Goal: Task Accomplishment & Management: Manage account settings

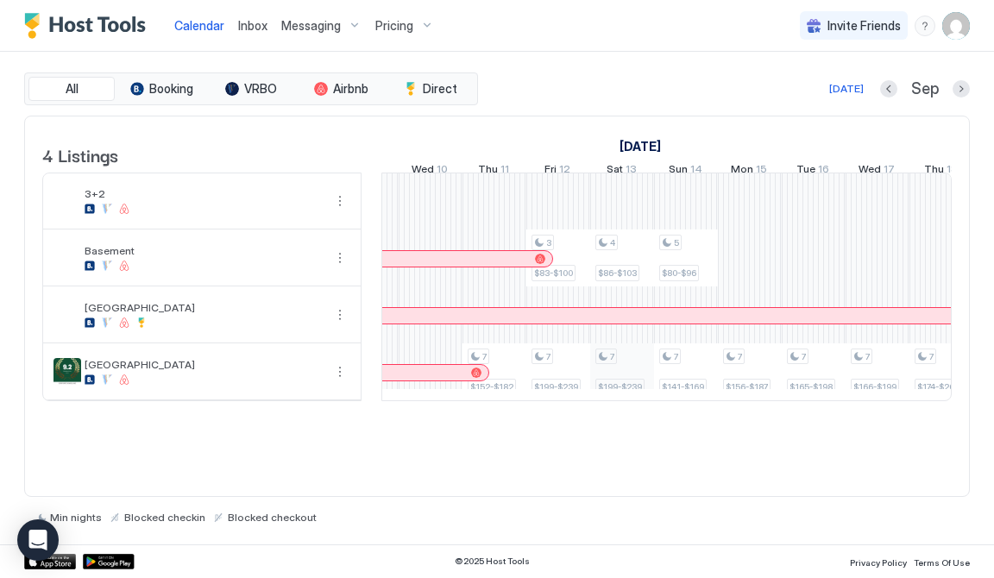
scroll to position [0, 1200]
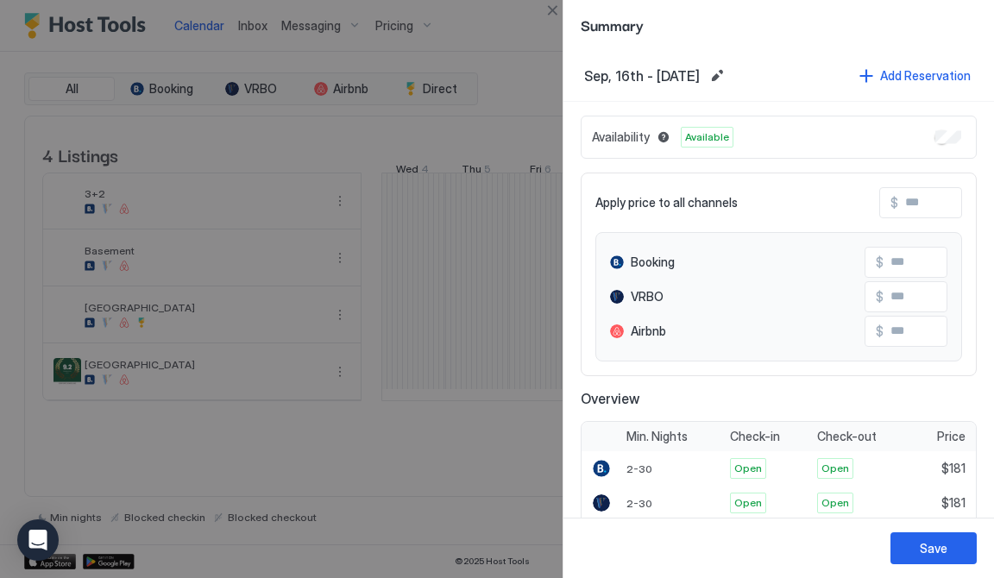
click at [531, 28] on div at bounding box center [497, 289] width 994 height 578
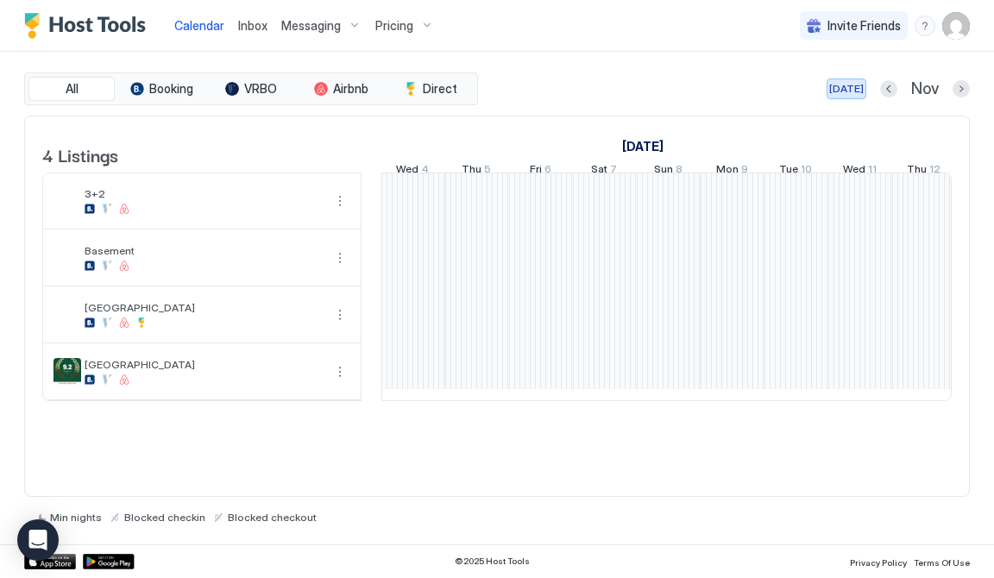
click at [851, 89] on div "[DATE]" at bounding box center [846, 89] width 35 height 16
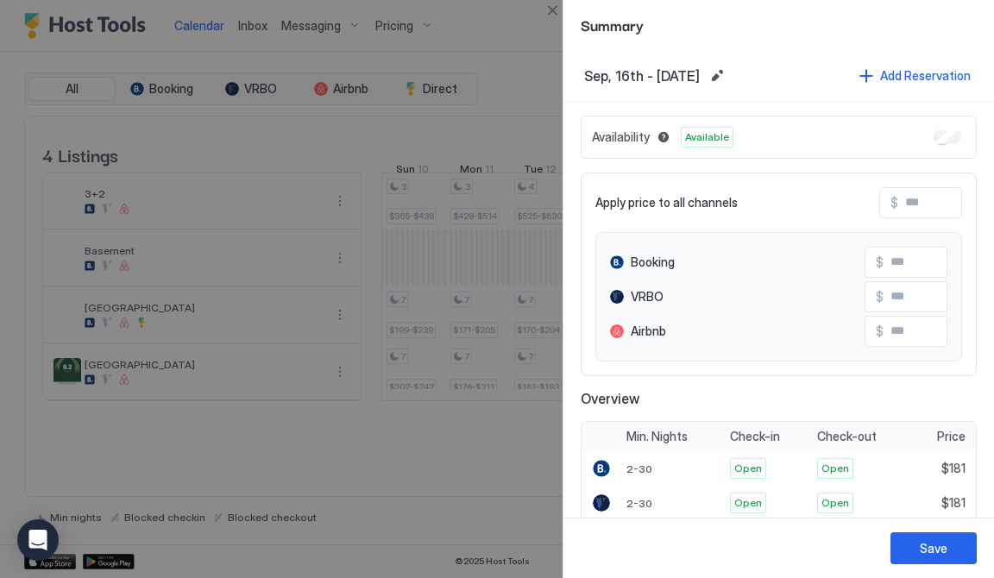
click at [502, 78] on div at bounding box center [497, 289] width 994 height 578
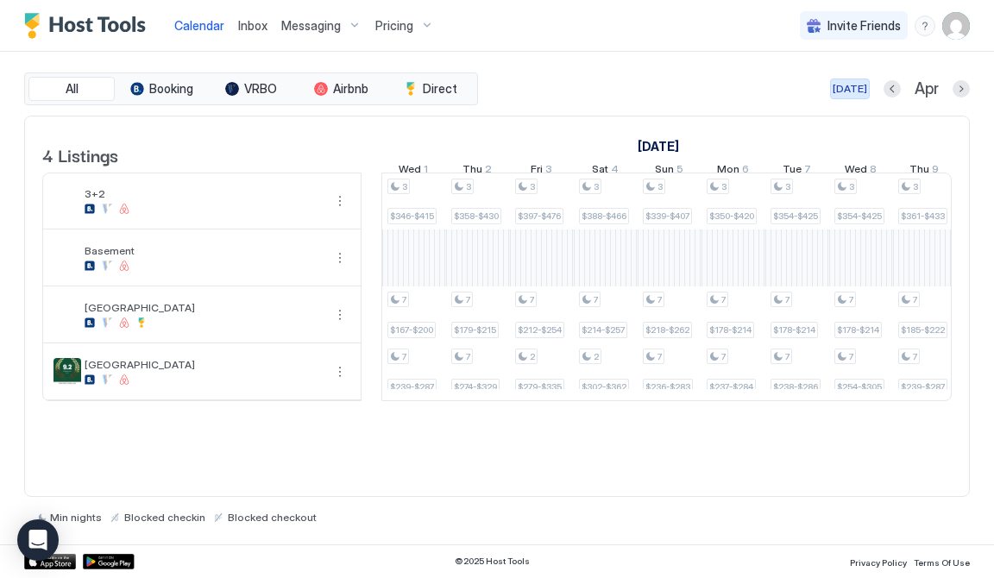
click at [856, 93] on div "[DATE]" at bounding box center [850, 89] width 35 height 16
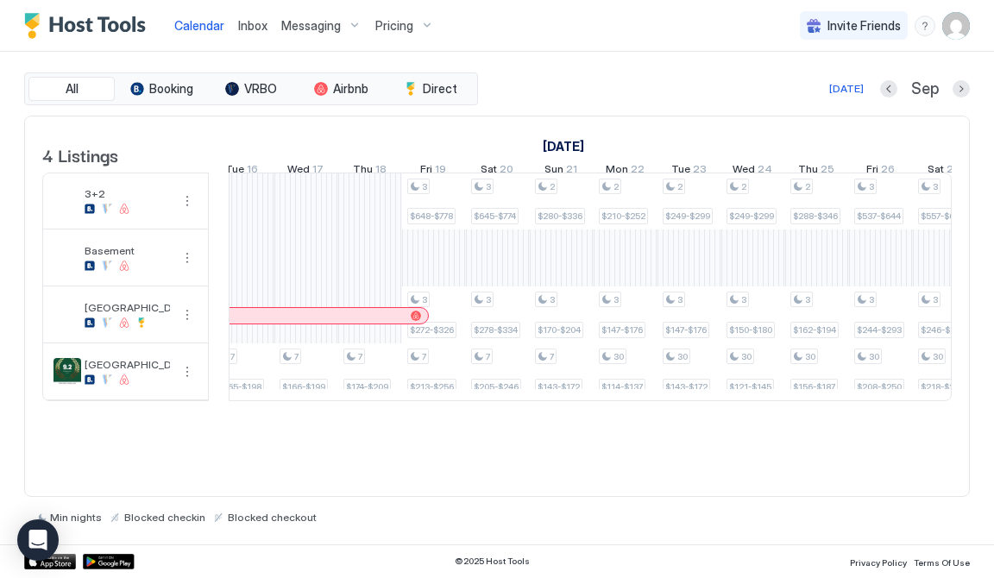
drag, startPoint x: 381, startPoint y: 288, endPoint x: 228, endPoint y: 305, distance: 153.7
click at [228, 305] on td at bounding box center [219, 287] width 20 height 229
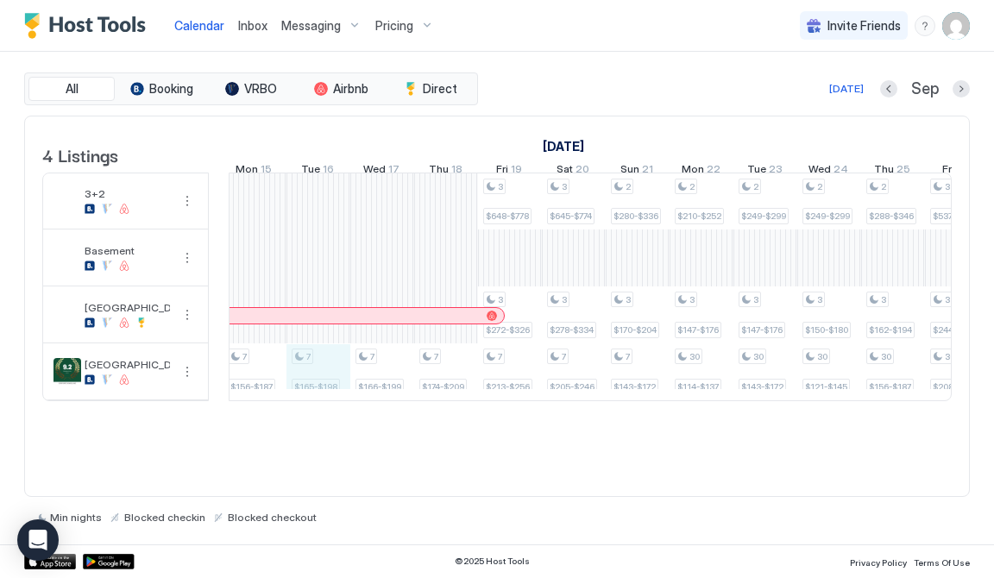
drag, startPoint x: 318, startPoint y: 387, endPoint x: 304, endPoint y: 387, distance: 14.7
click at [304, 387] on div "7 $152-$182 3 $83-$100 7 $199-$239 4 $86-$103 7 $199-$239 5 $80-$96 7 $141-$169…" at bounding box center [382, 286] width 3129 height 227
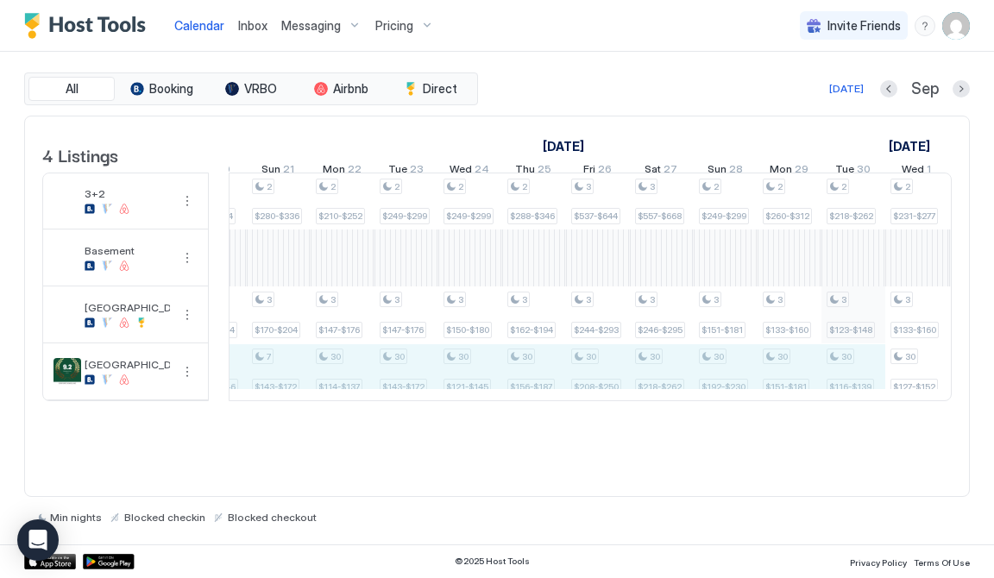
drag, startPoint x: 304, startPoint y: 387, endPoint x: 832, endPoint y: 341, distance: 530.1
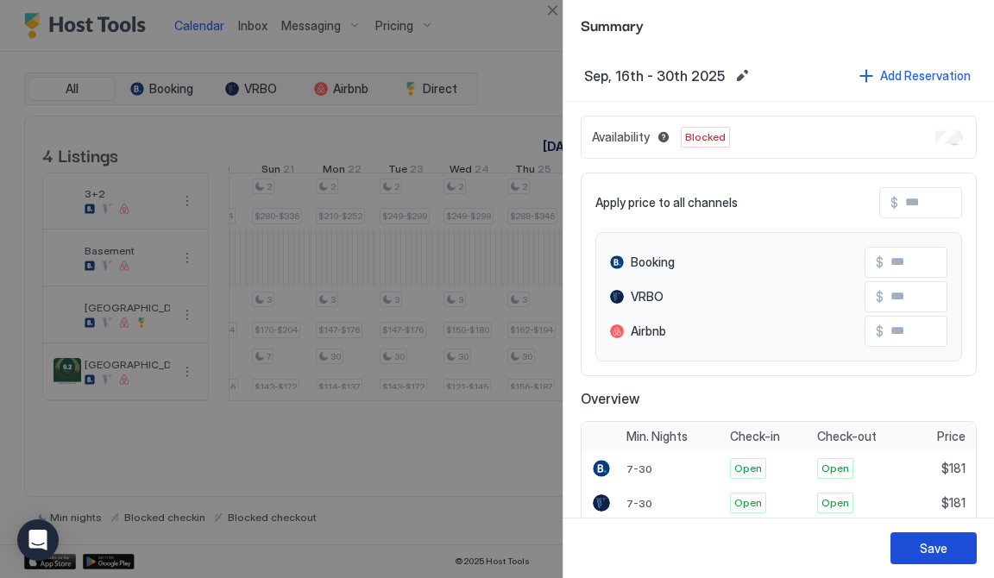
click at [924, 545] on div "Save" at bounding box center [934, 548] width 28 height 18
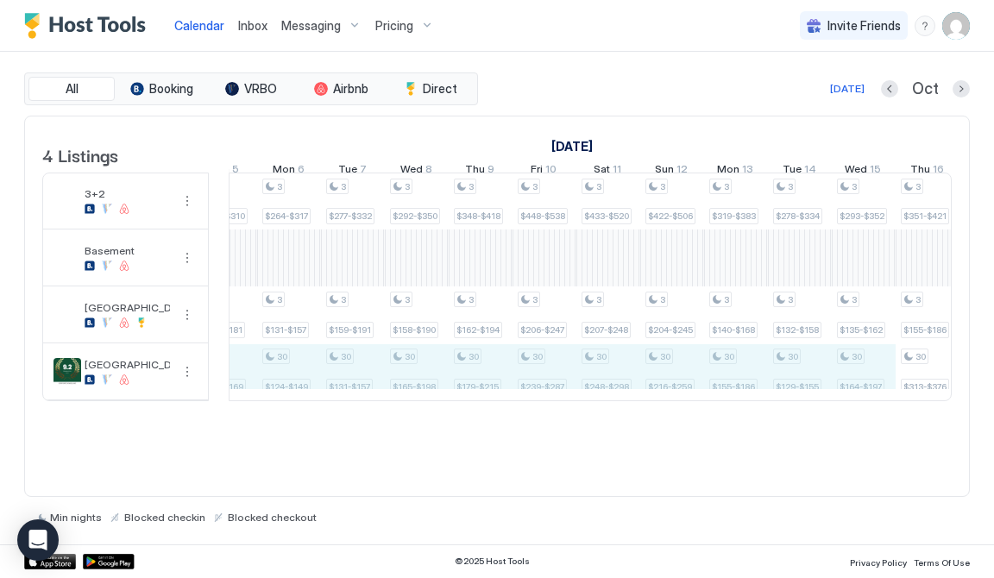
drag, startPoint x: 434, startPoint y: 382, endPoint x: 876, endPoint y: 375, distance: 441.9
click at [876, 375] on div "4 $86-$103 7 $199-$239 5 $80-$96 7 $141-$169 7 $156-$187 7 $165-$198 7 $166-$19…" at bounding box center [352, 286] width 3129 height 227
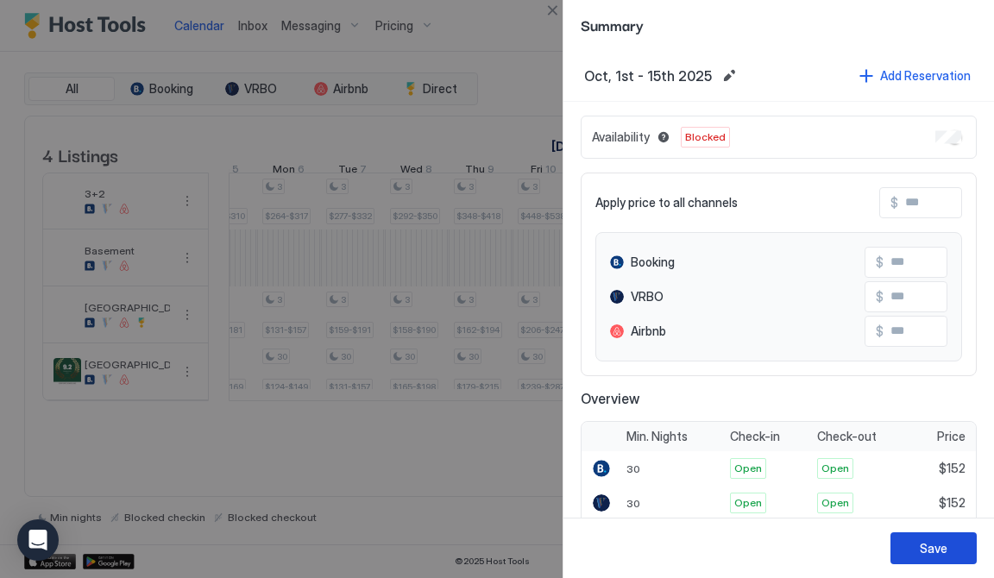
click at [925, 544] on div "Save" at bounding box center [934, 548] width 28 height 18
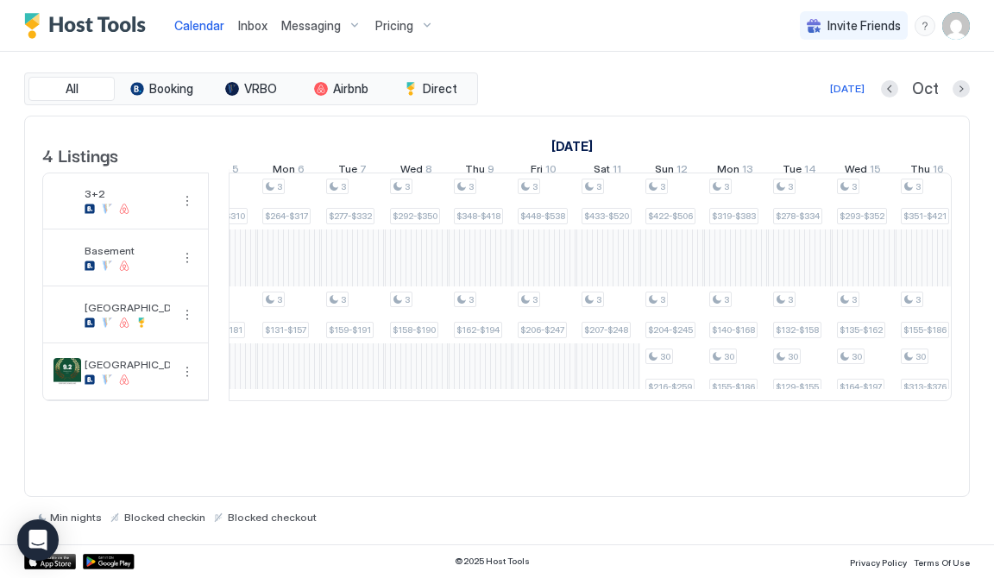
click at [259, 19] on span "Inbox" at bounding box center [252, 25] width 29 height 15
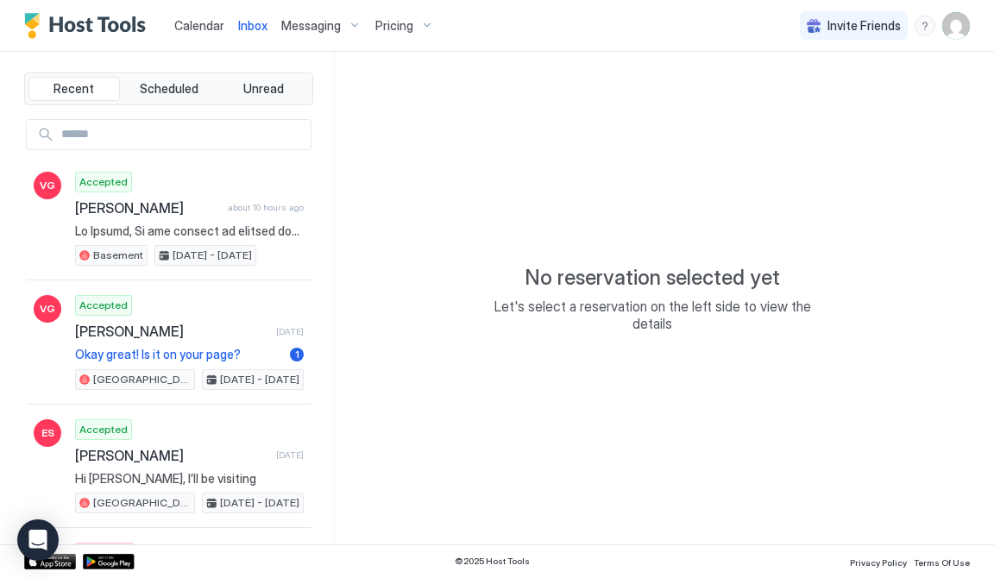
type textarea "*"
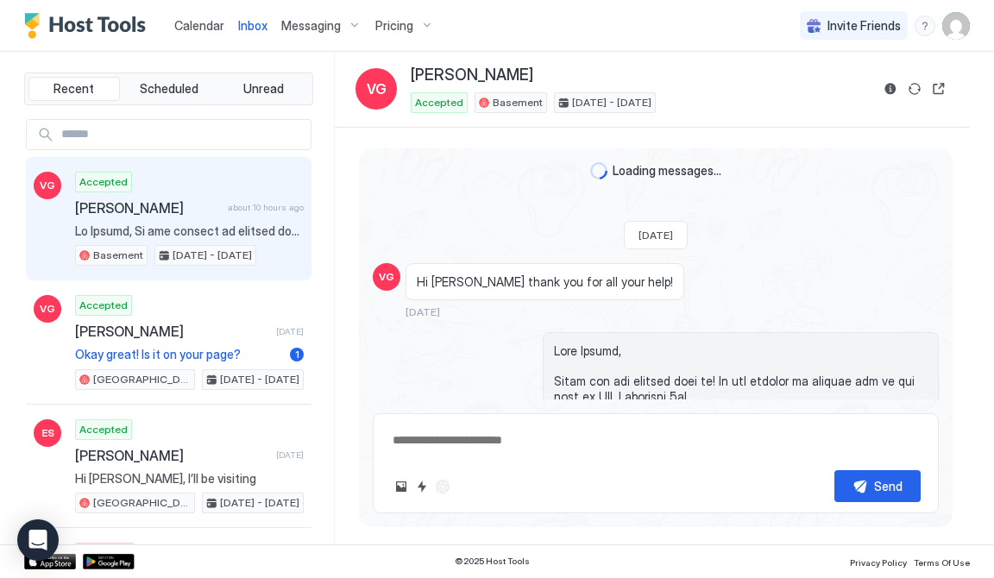
scroll to position [1304, 0]
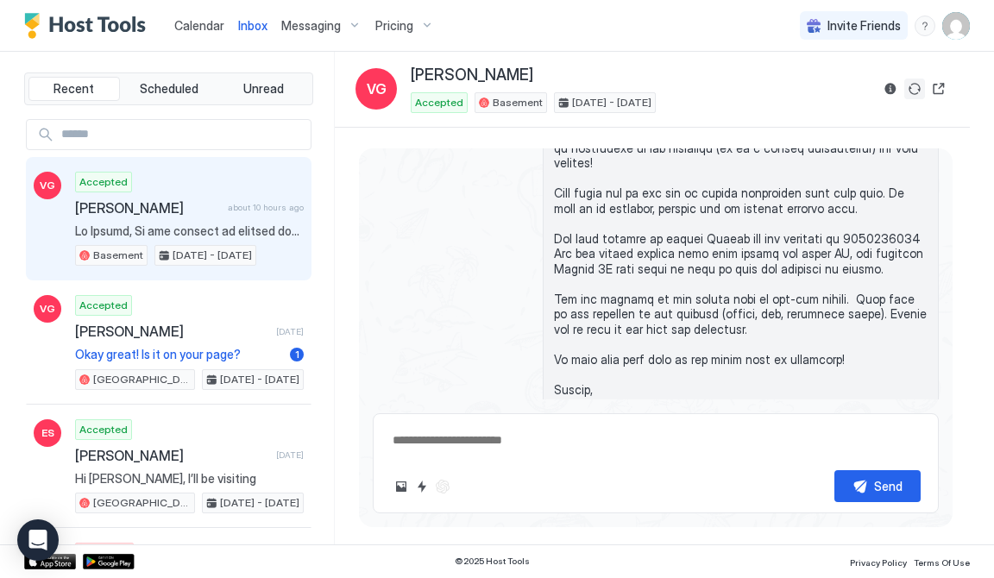
click at [916, 85] on button "Sync reservation" at bounding box center [914, 89] width 21 height 21
click at [205, 24] on span "Calendar" at bounding box center [199, 25] width 50 height 15
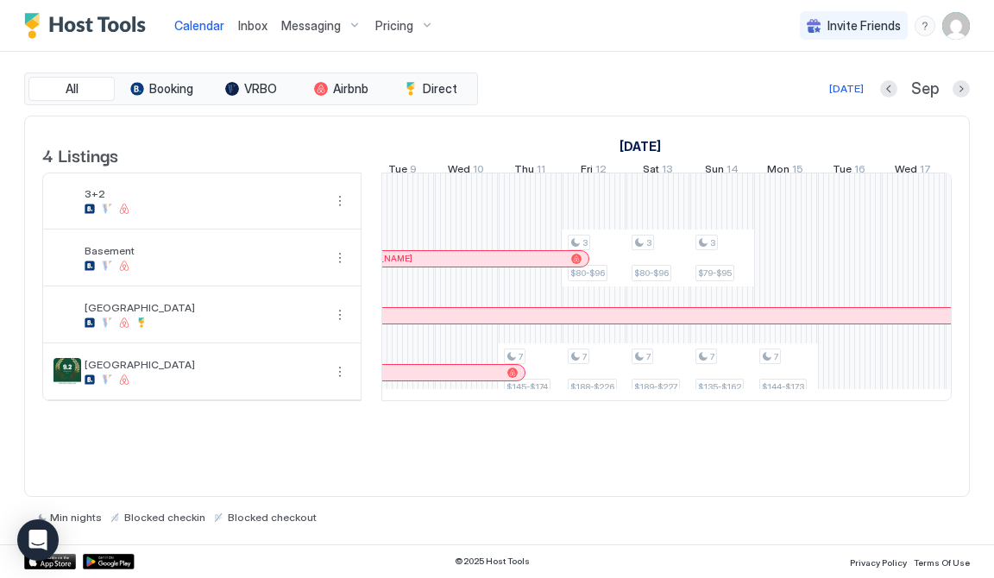
scroll to position [0, 1040]
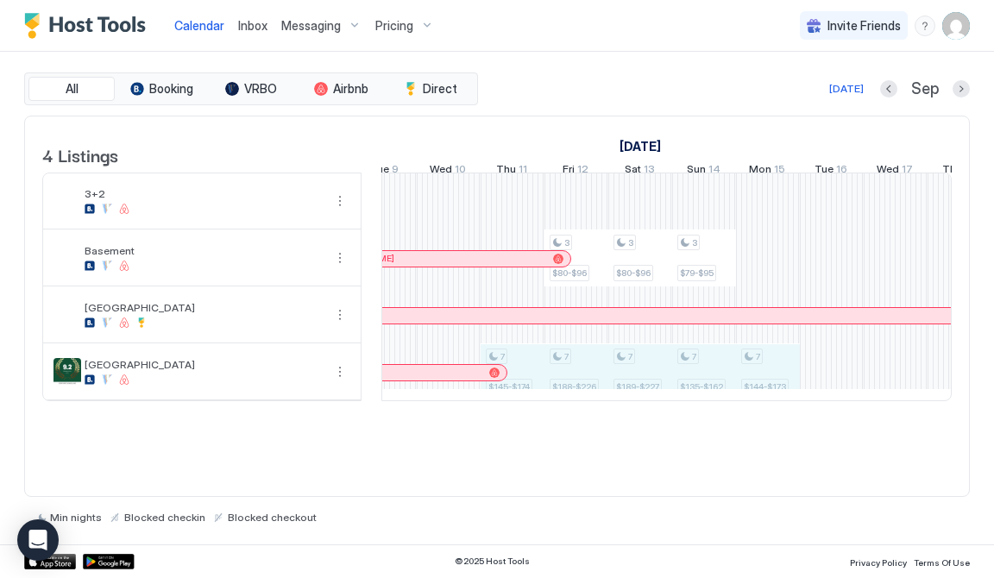
drag, startPoint x: 519, startPoint y: 365, endPoint x: 751, endPoint y: 379, distance: 232.5
click at [751, 379] on div "7 $145-$174 3 $80-$96 7 $188-$226 3 $80-$96 7 $189-$227 3 $79-$95 7 $135-$162 7…" at bounding box center [895, 286] width 3129 height 227
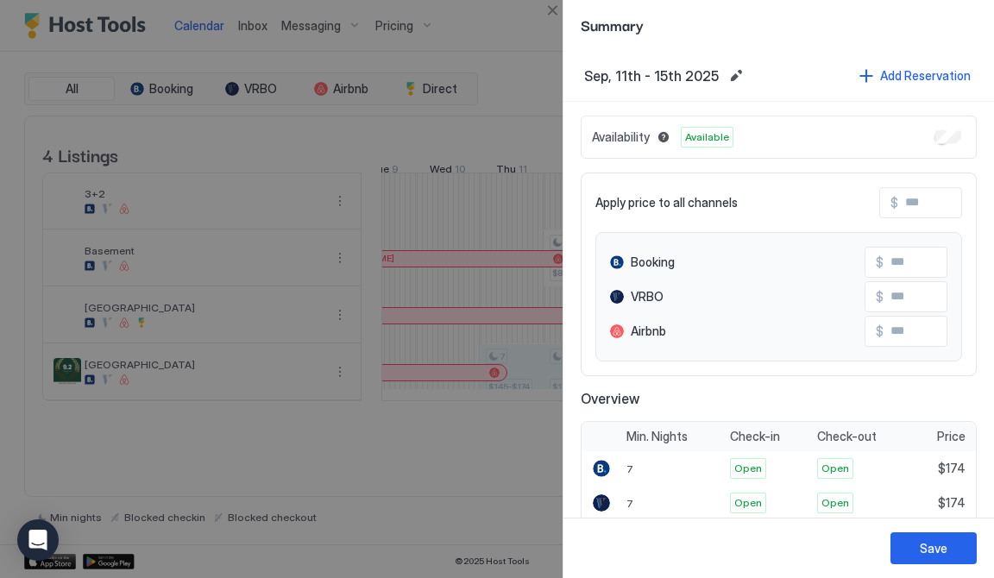
click at [507, 33] on div at bounding box center [497, 289] width 994 height 578
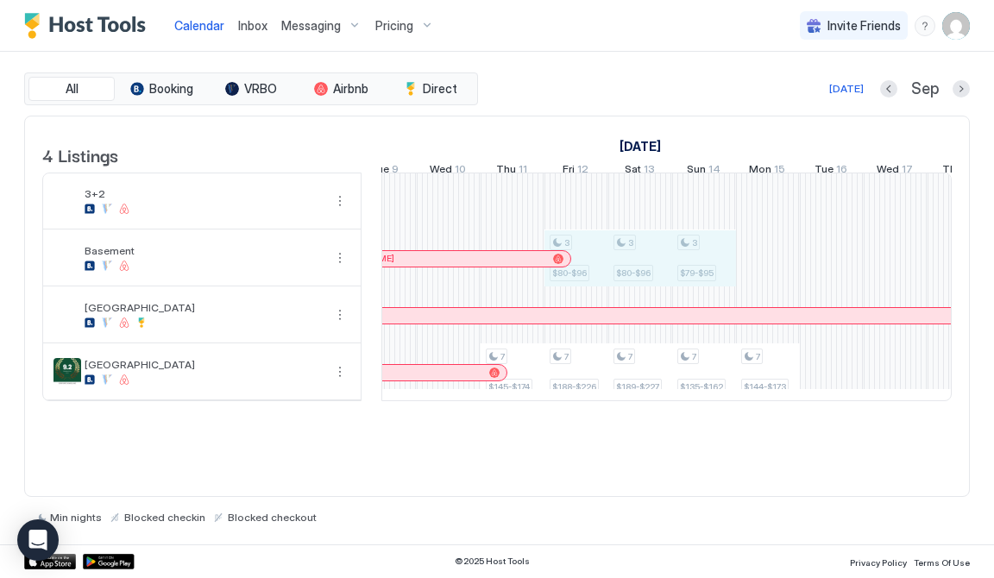
drag, startPoint x: 586, startPoint y: 252, endPoint x: 694, endPoint y: 254, distance: 107.9
click at [694, 254] on div "7 $145-$174 3 $80-$96 7 $188-$226 3 $80-$96 7 $189-$227 3 $79-$95 7 $135-$162 7…" at bounding box center [895, 286] width 3129 height 227
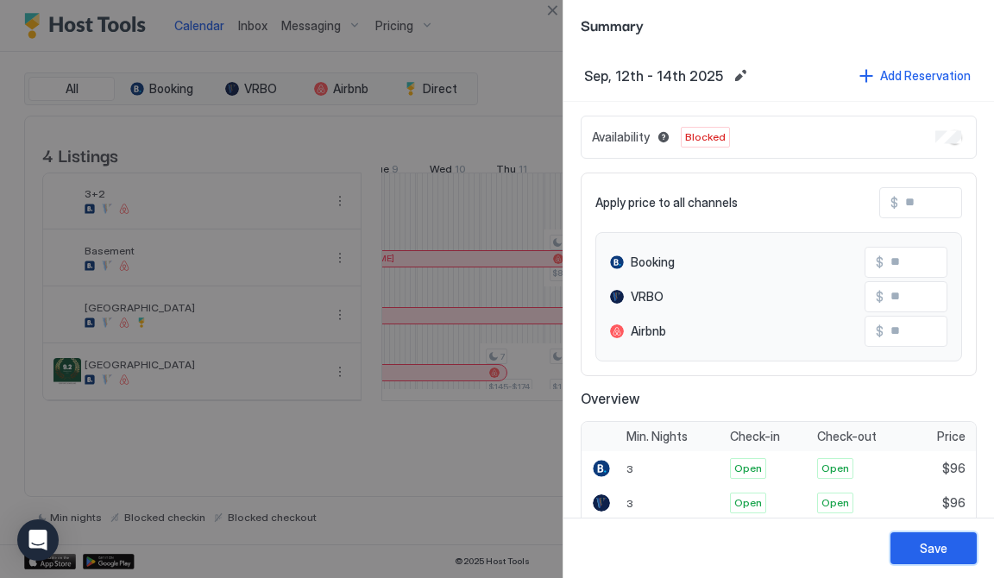
click at [941, 544] on div "Save" at bounding box center [934, 548] width 28 height 18
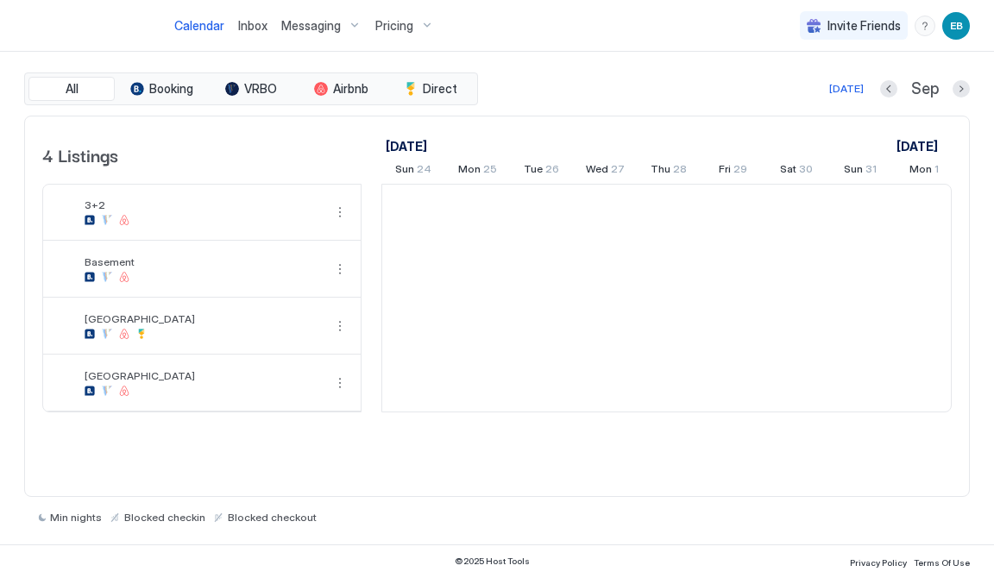
scroll to position [0, 958]
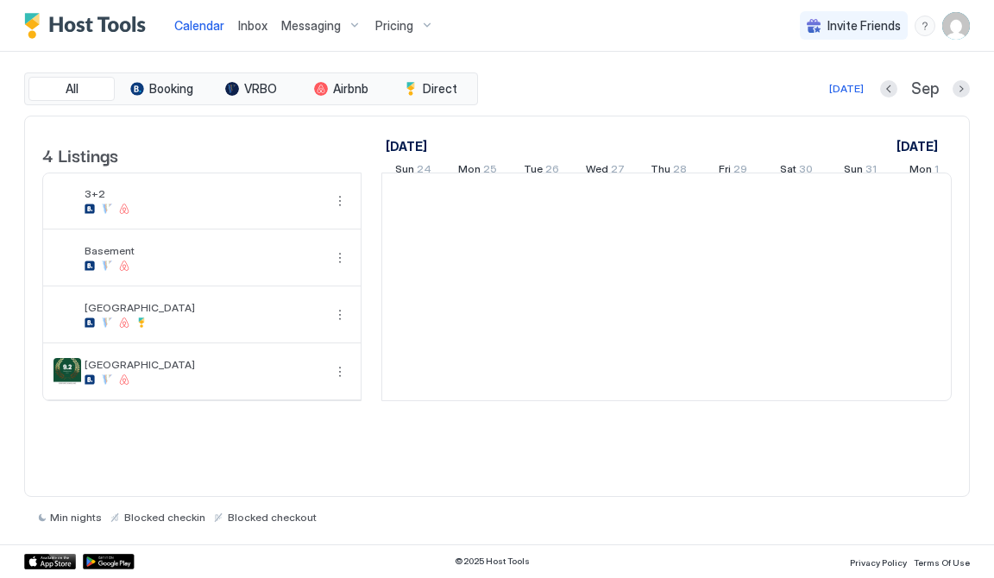
scroll to position [0, 958]
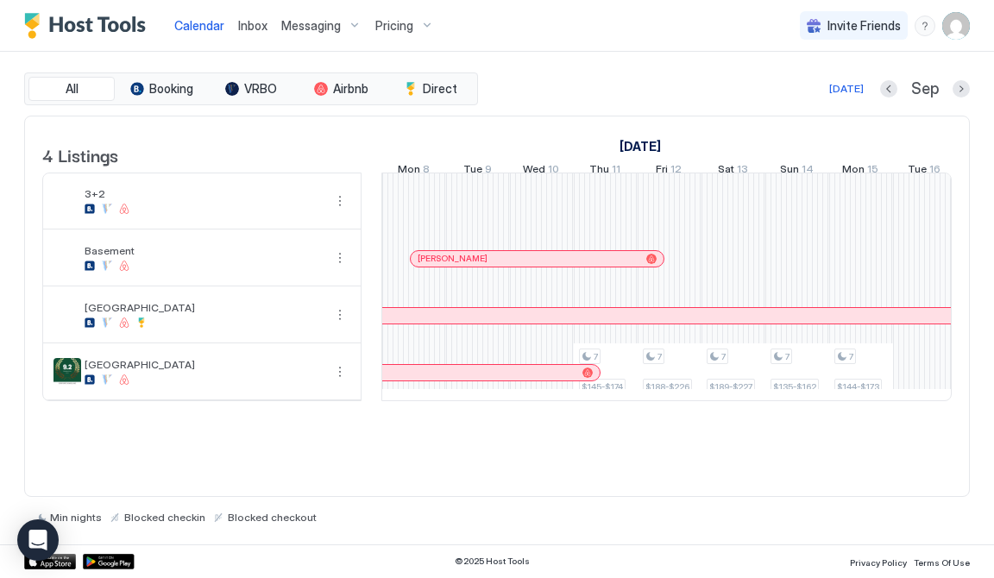
click at [238, 28] on span "Inbox" at bounding box center [252, 25] width 29 height 15
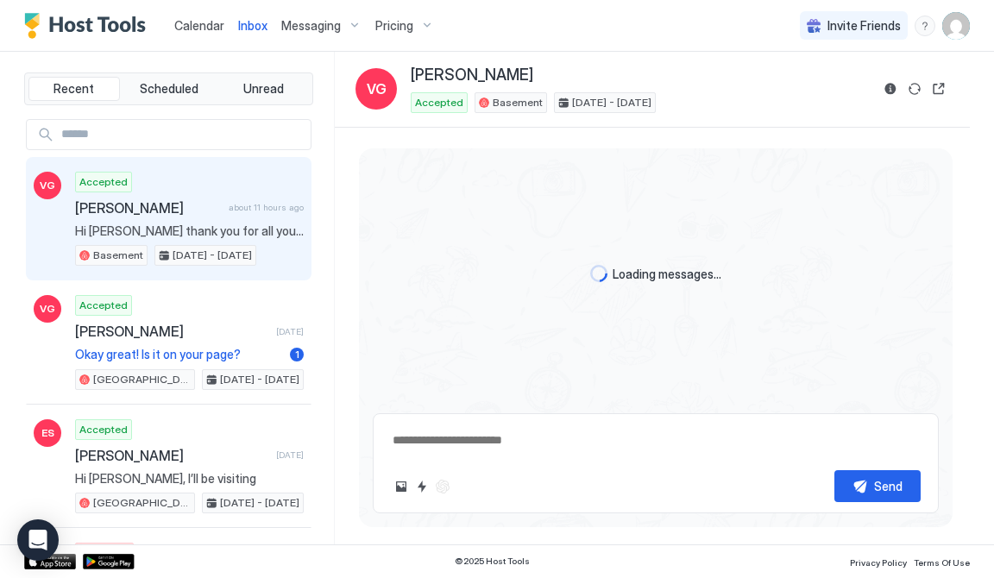
scroll to position [1304, 0]
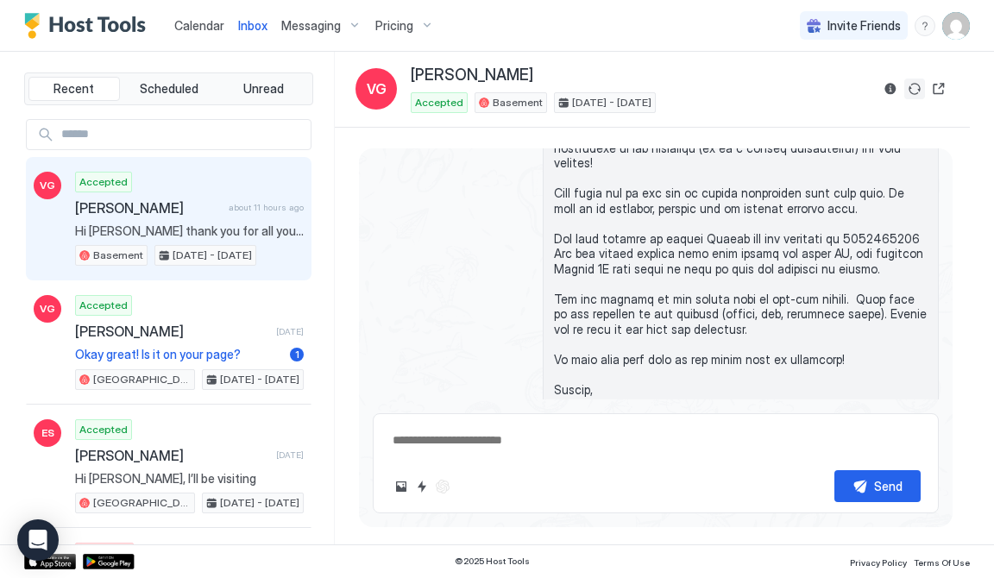
click at [918, 87] on button "Sync reservation" at bounding box center [914, 89] width 21 height 21
type textarea "*"
click at [211, 29] on span "Calendar" at bounding box center [199, 25] width 50 height 15
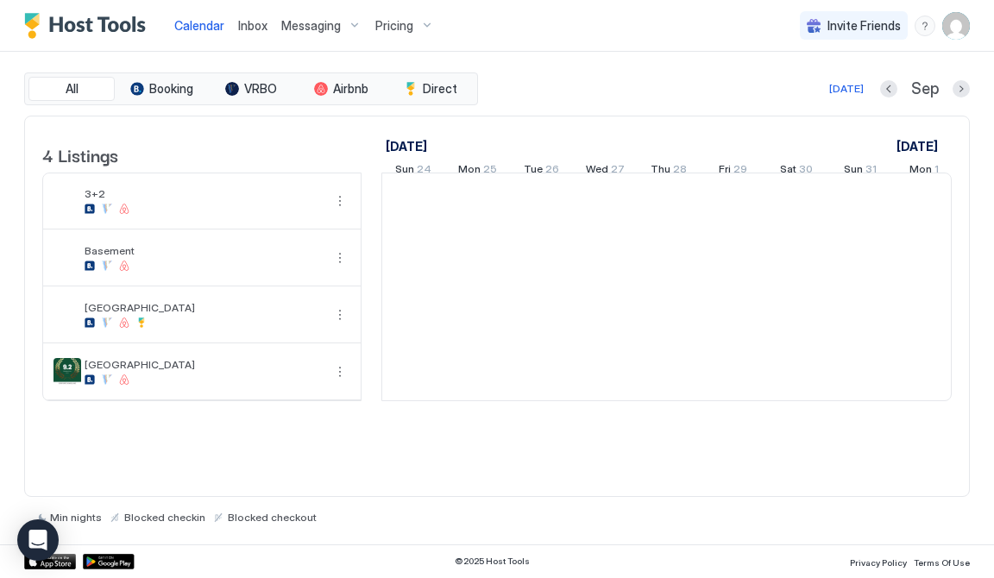
scroll to position [0, 958]
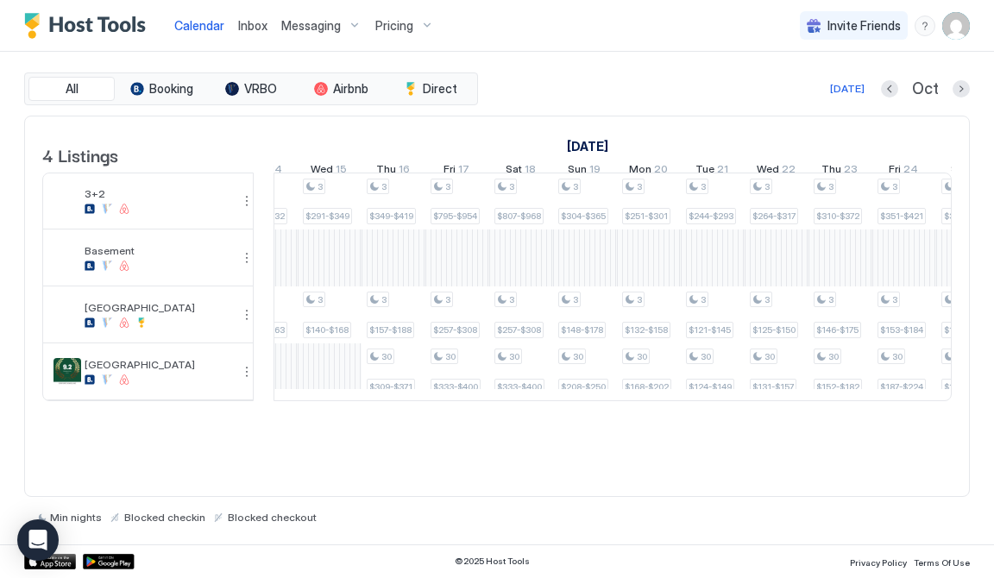
drag, startPoint x: 380, startPoint y: 338, endPoint x: 268, endPoint y: 338, distance: 111.3
click at [268, 338] on td at bounding box center [264, 287] width 20 height 229
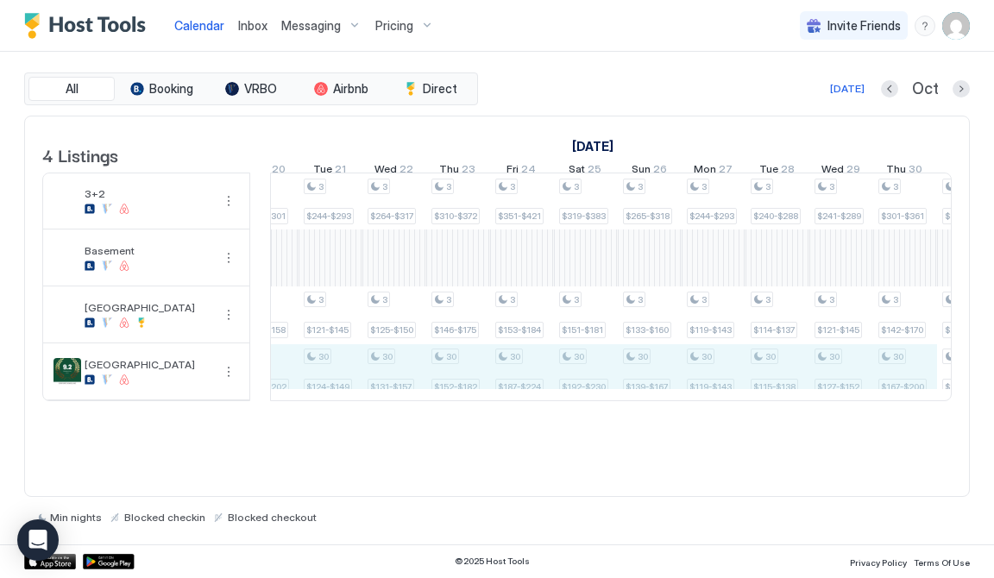
drag, startPoint x: 382, startPoint y: 381, endPoint x: 884, endPoint y: 381, distance: 501.3
click at [884, 381] on div "3 $348-$418 3 $186-$223 3 $354-$425 3 $190-$228 2 $258-$310 3 $154-$185 2 $224-…" at bounding box center [713, 286] width 3129 height 227
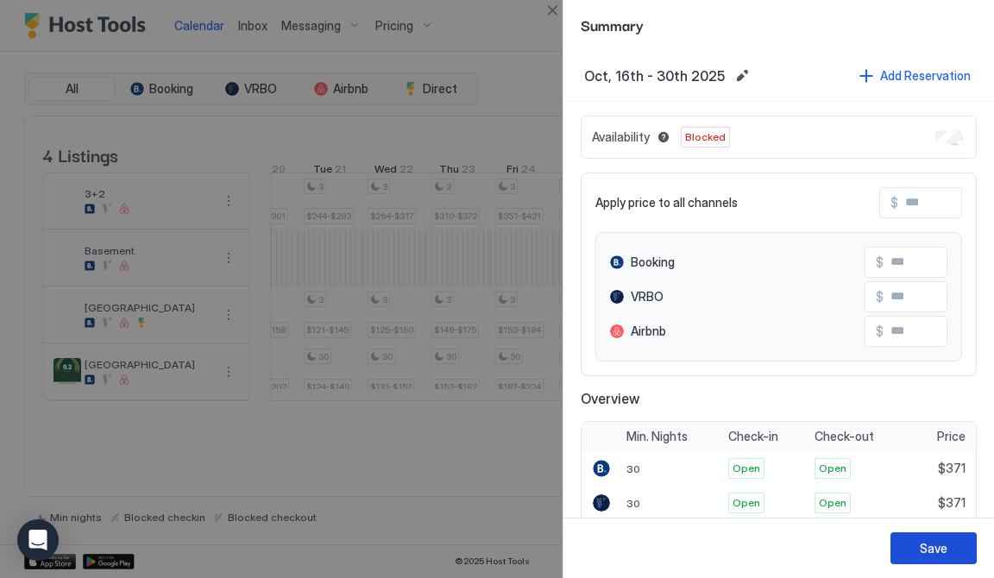
click at [941, 555] on div "Save" at bounding box center [934, 548] width 28 height 18
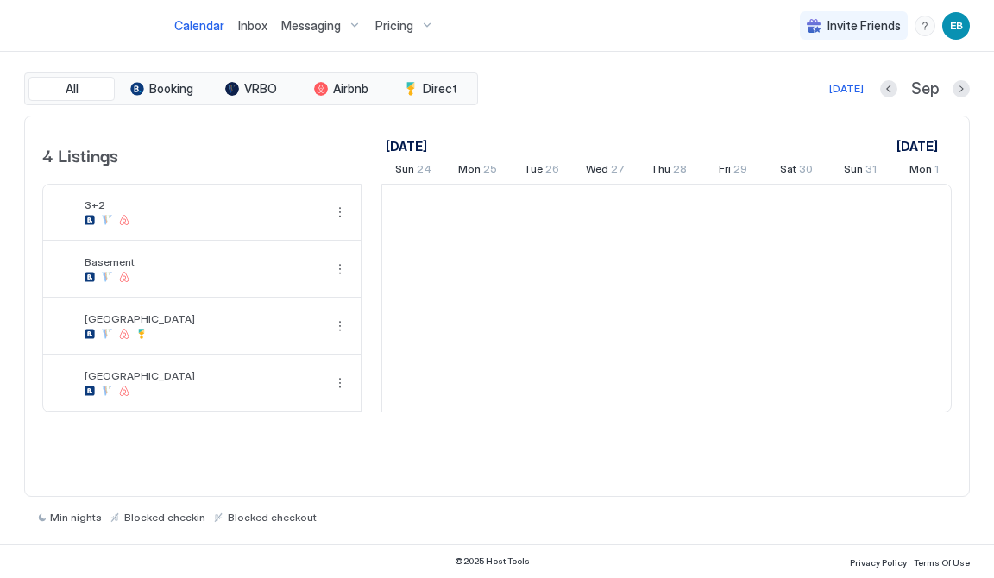
scroll to position [0, 958]
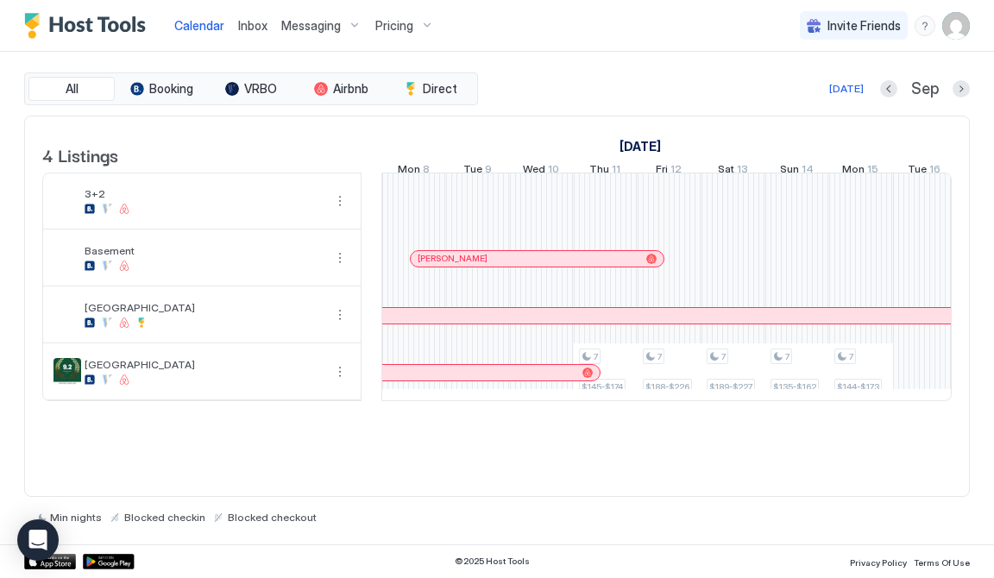
click at [257, 18] on span "Inbox" at bounding box center [252, 25] width 29 height 15
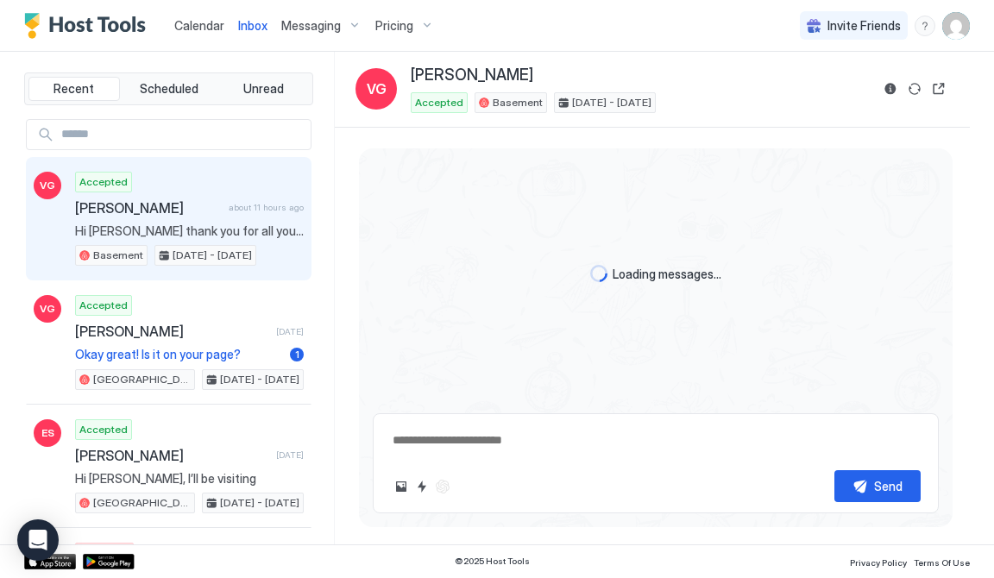
scroll to position [1304, 0]
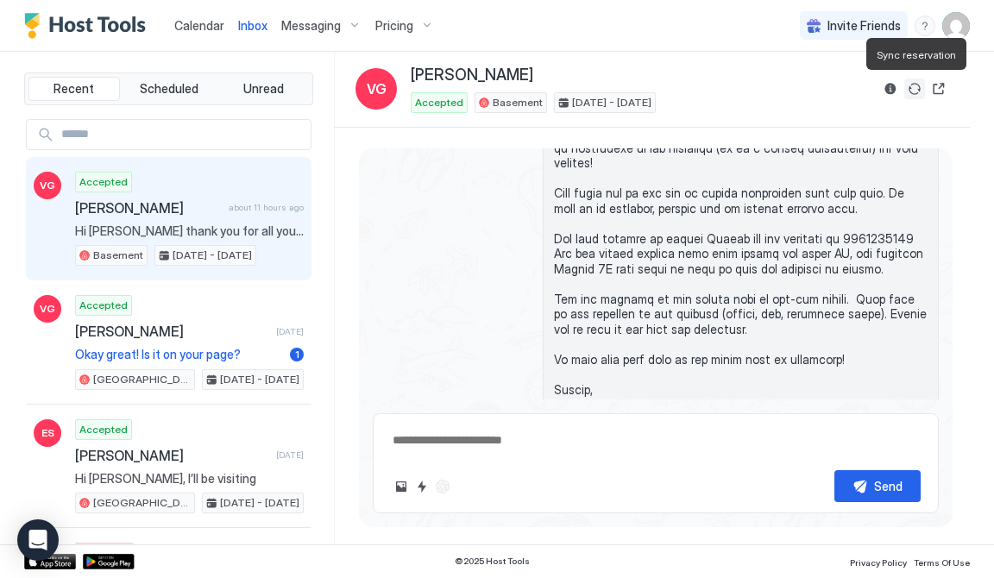
click at [913, 90] on button "Sync reservation" at bounding box center [914, 89] width 21 height 21
type textarea "*"
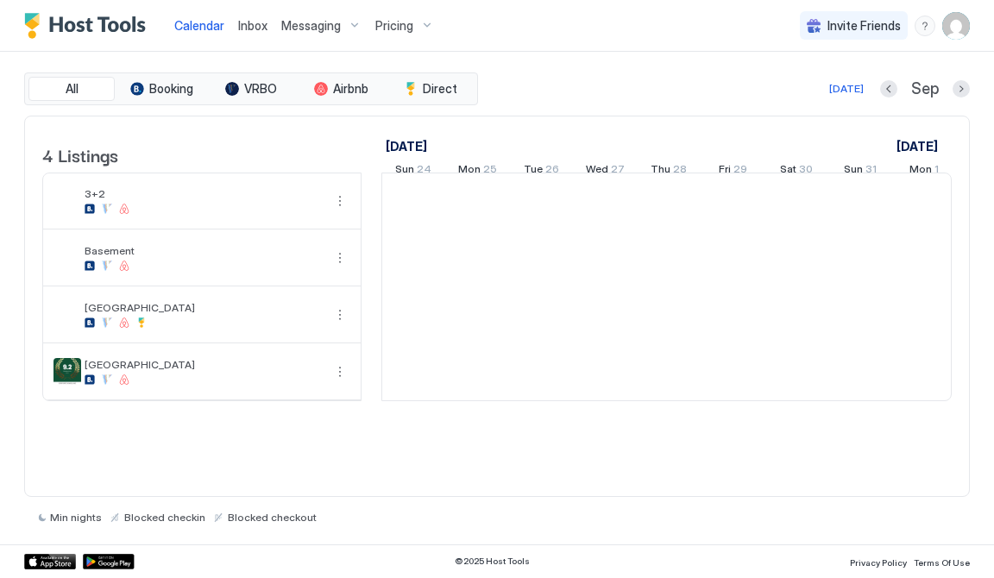
scroll to position [0, 958]
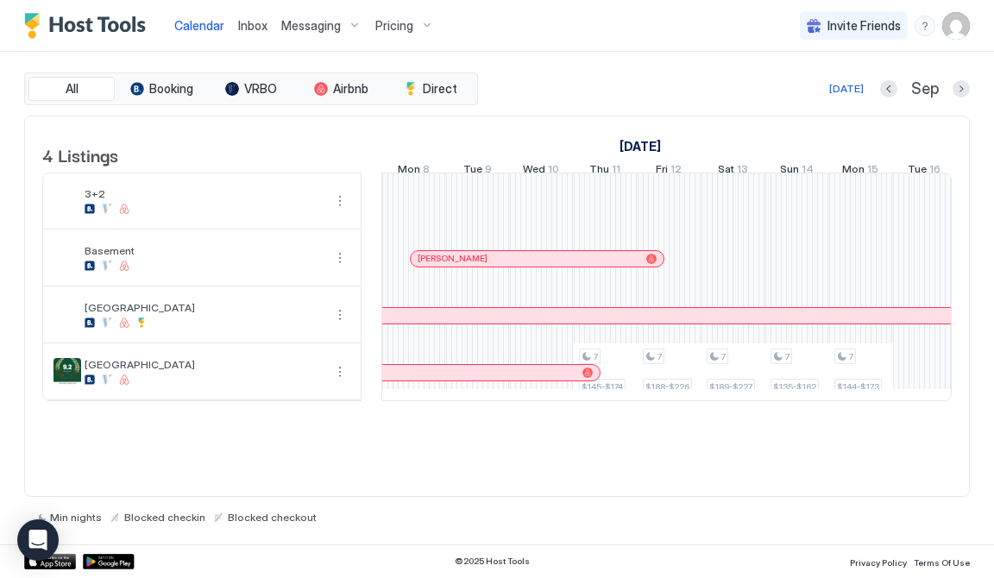
click at [243, 28] on span "Inbox" at bounding box center [252, 25] width 29 height 15
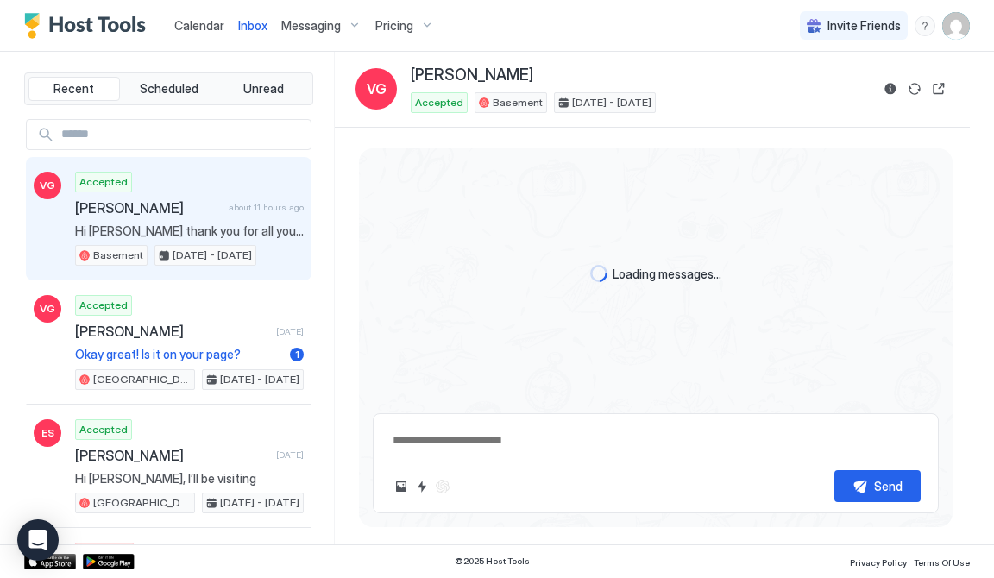
scroll to position [1304, 0]
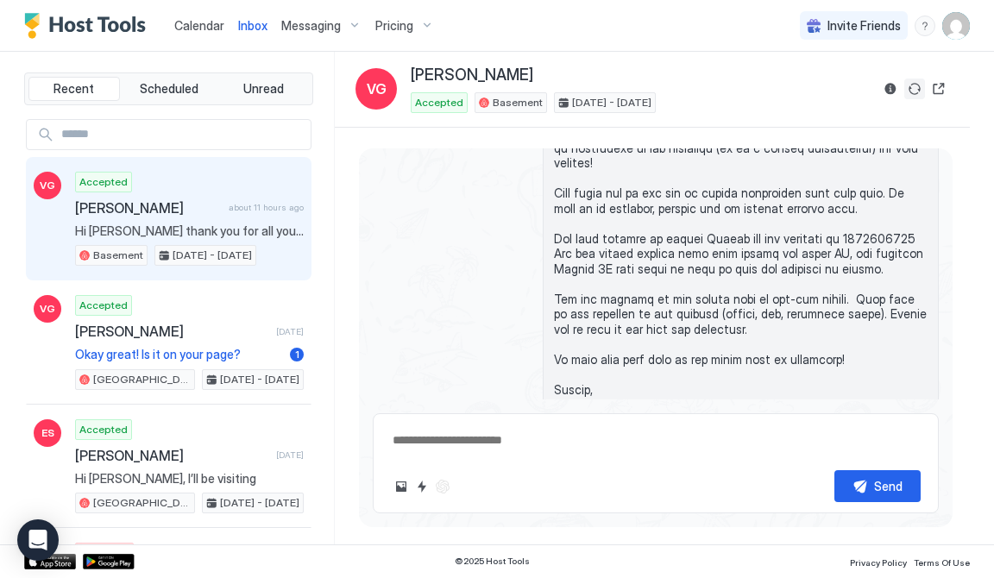
click at [916, 91] on button "Sync reservation" at bounding box center [914, 89] width 21 height 21
type textarea "*"
click at [205, 29] on span "Calendar" at bounding box center [199, 25] width 50 height 15
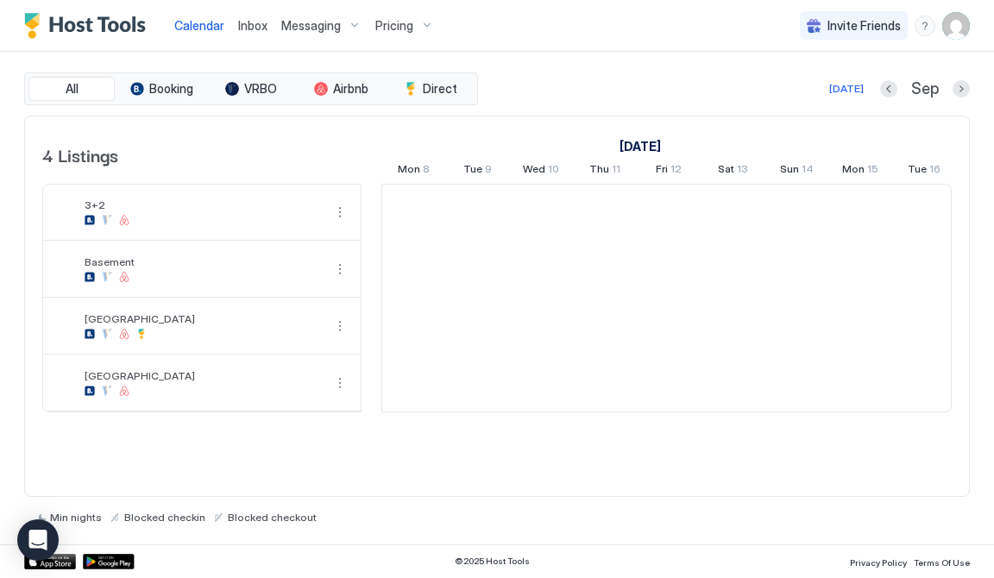
scroll to position [0, 958]
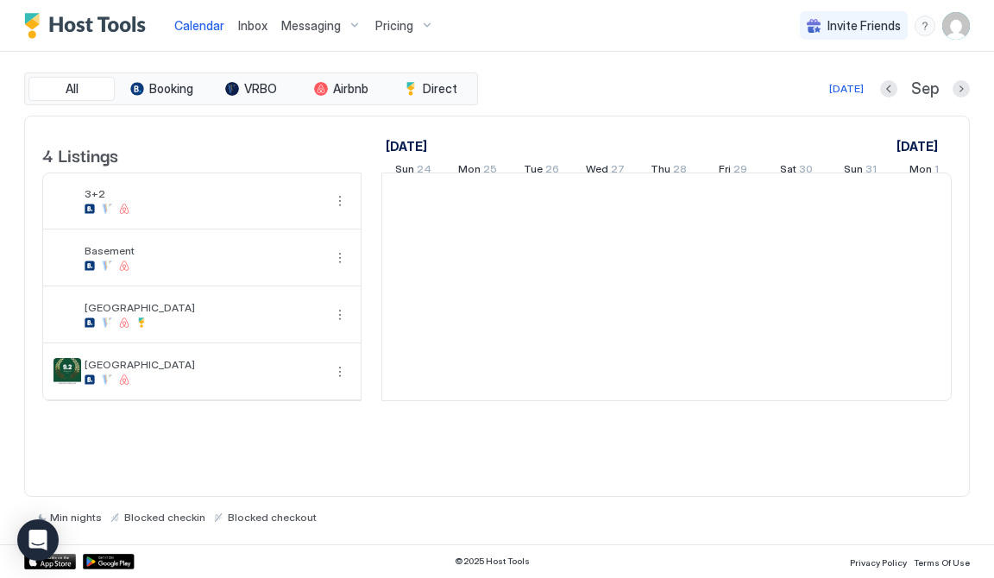
scroll to position [0, 958]
